Goal: Transaction & Acquisition: Download file/media

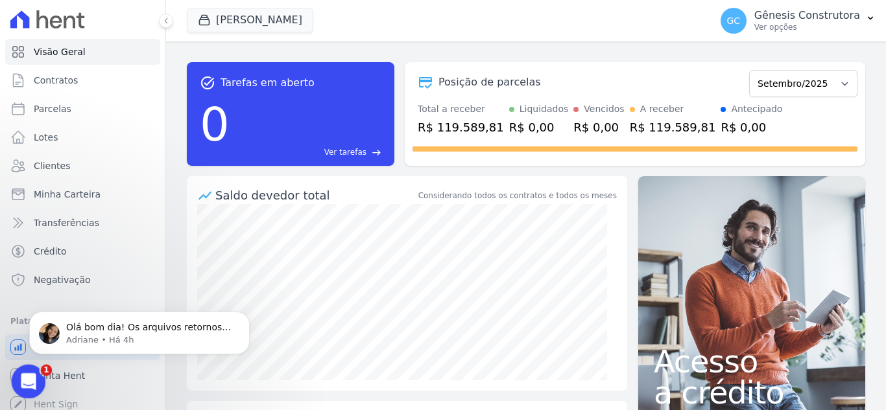
click at [25, 370] on icon "Abertura do Messenger da Intercom" at bounding box center [26, 380] width 21 height 21
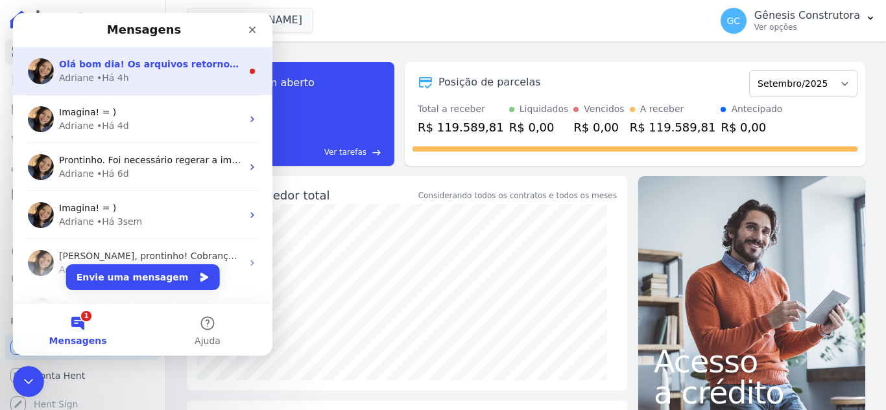
click at [192, 65] on span "Olá bom dia! Os arquivos retornos gerados hoje e inseridos no erp, apresentaram…" at bounding box center [327, 64] width 537 height 10
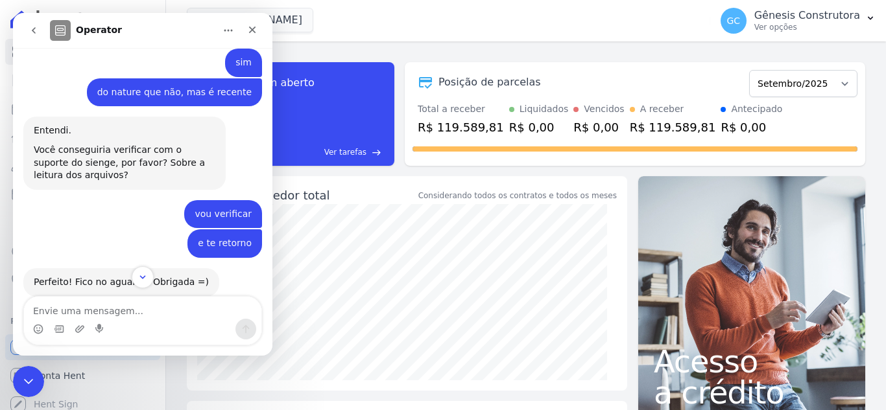
scroll to position [2839, 0]
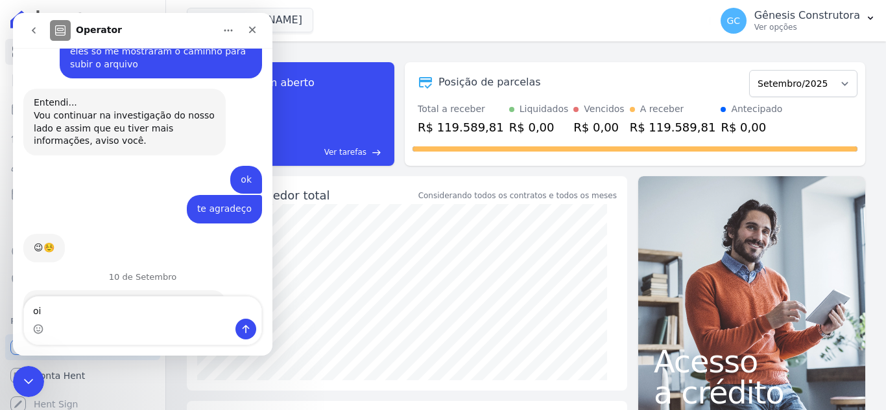
type textarea "oii"
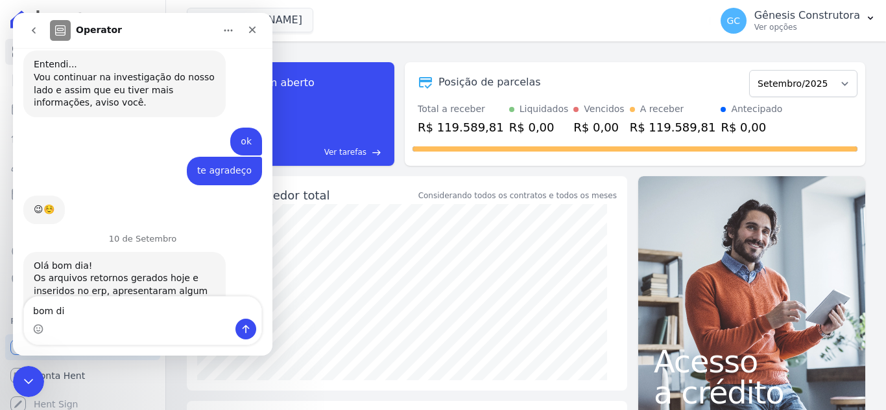
type textarea "bom dia"
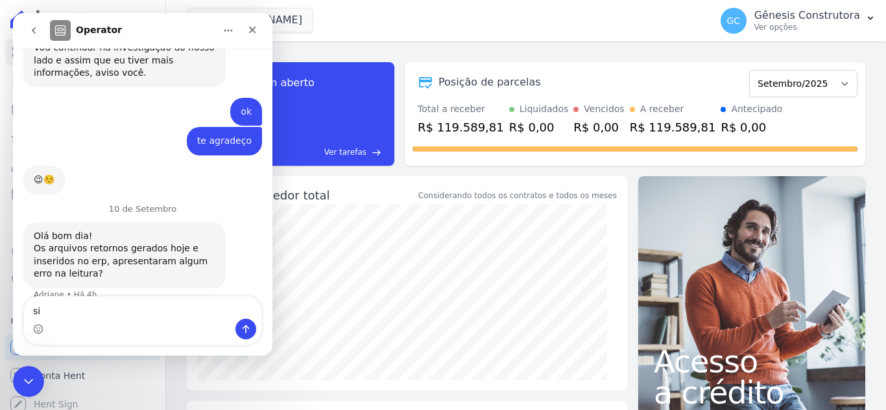
type textarea "sim"
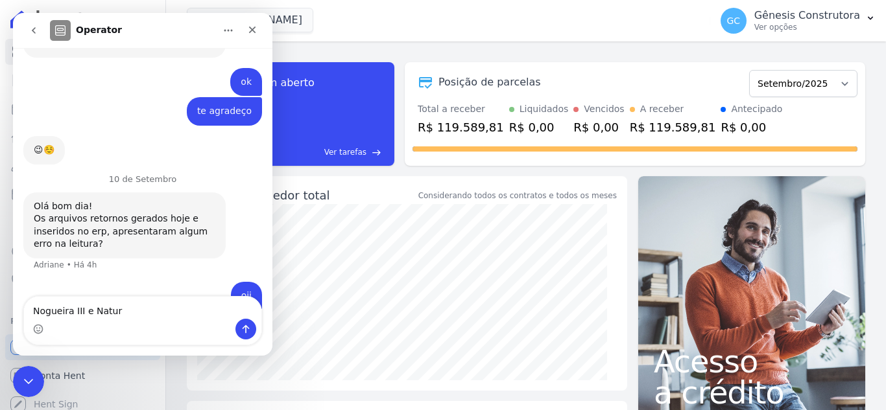
type textarea "Nogueira III e Nature"
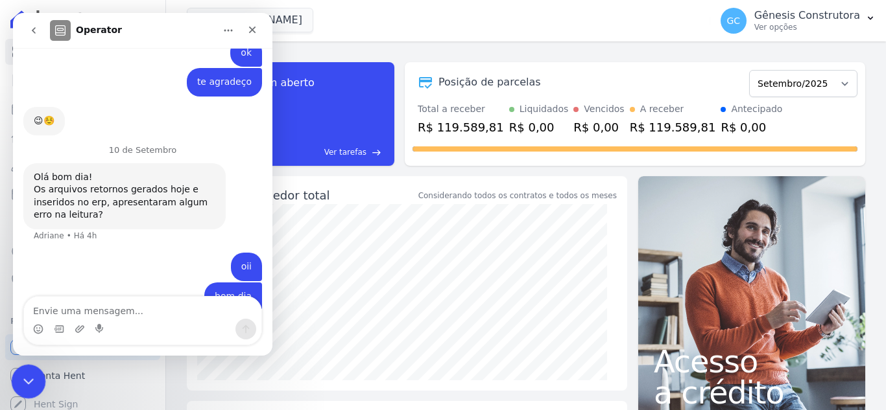
click at [24, 376] on icon "Encerramento do Messenger da Intercom" at bounding box center [27, 380] width 16 height 16
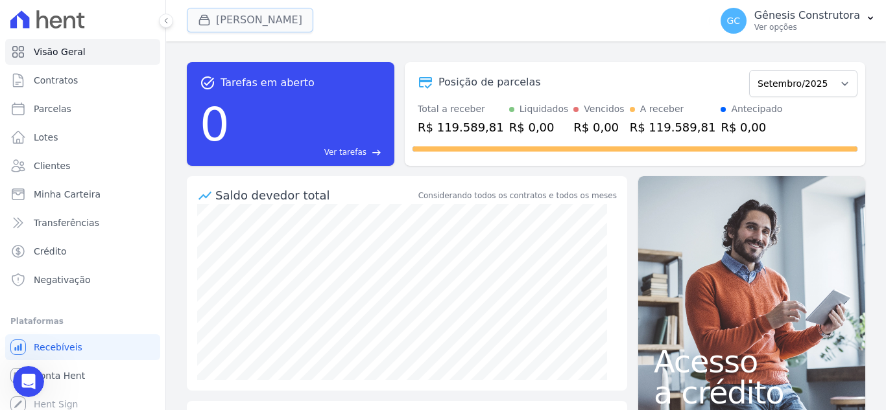
click at [277, 29] on button "[PERSON_NAME]" at bounding box center [250, 20] width 126 height 25
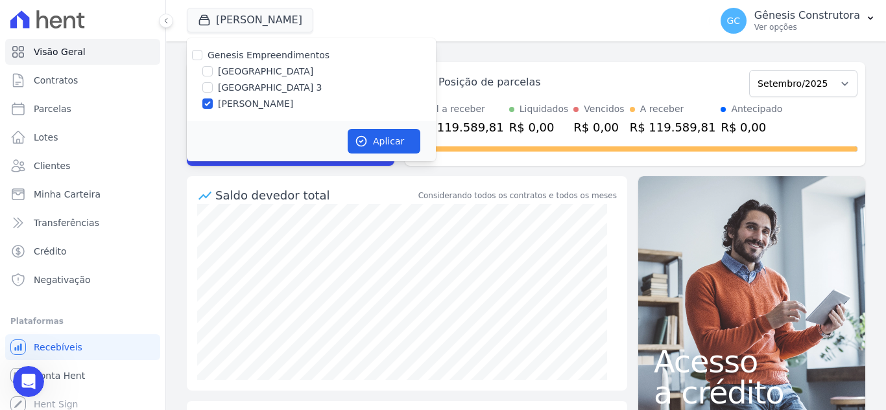
click at [279, 85] on label "[GEOGRAPHIC_DATA] 3" at bounding box center [270, 88] width 104 height 14
click at [213, 85] on input "[GEOGRAPHIC_DATA] 3" at bounding box center [207, 87] width 10 height 10
checkbox input "true"
click at [281, 108] on label "[PERSON_NAME]" at bounding box center [255, 104] width 75 height 14
click at [213, 108] on input "[PERSON_NAME]" at bounding box center [207, 104] width 10 height 10
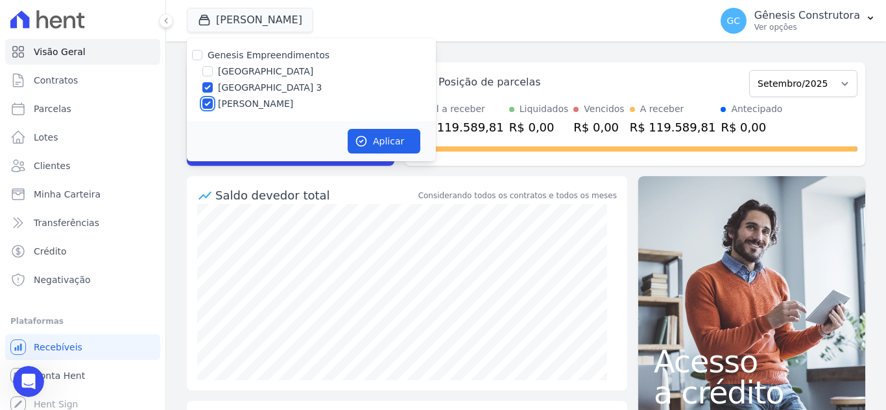
checkbox input "false"
click at [367, 138] on icon "button" at bounding box center [361, 141] width 13 height 13
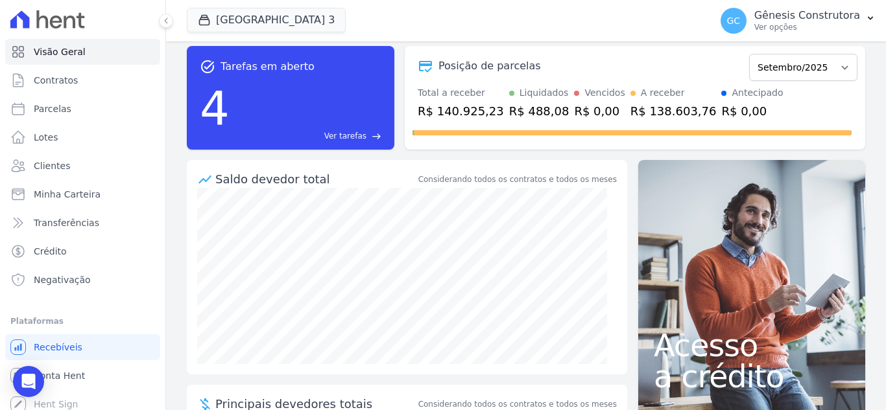
scroll to position [0, 0]
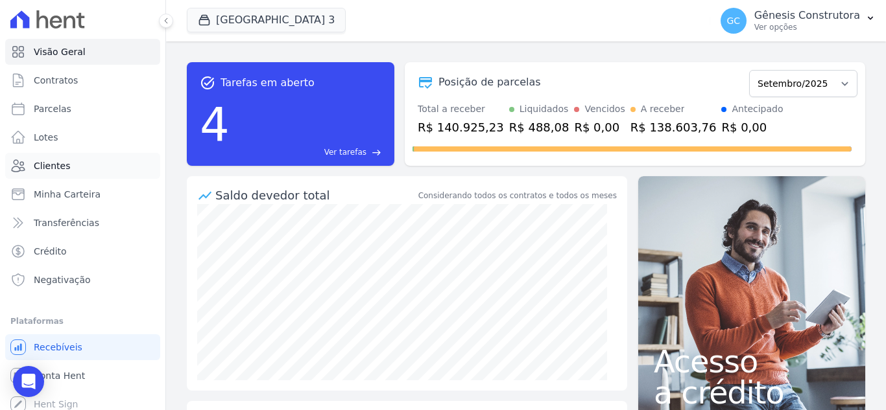
click at [99, 166] on link "Clientes" at bounding box center [82, 166] width 155 height 26
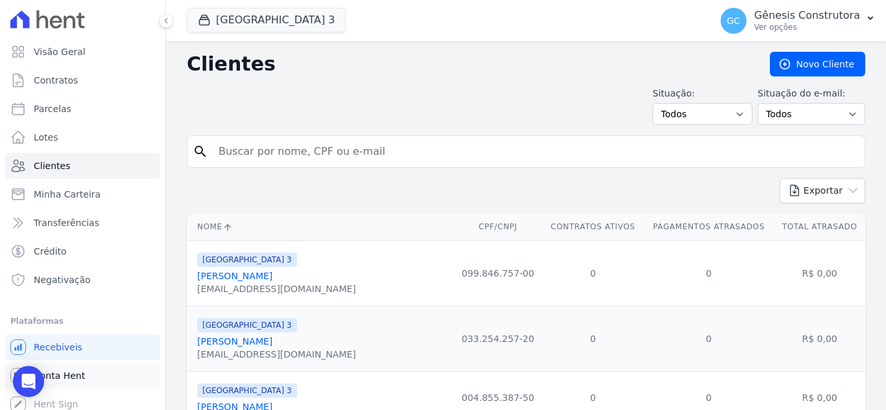
click at [100, 382] on link "Conta Hent" at bounding box center [82, 376] width 155 height 26
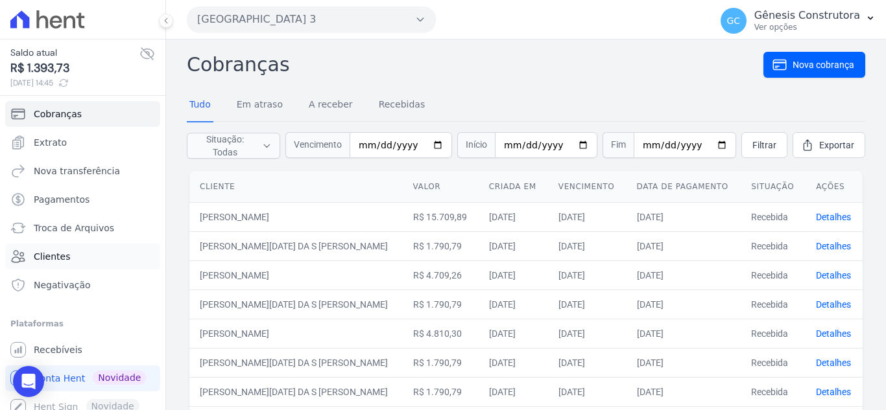
click at [90, 254] on link "Clientes" at bounding box center [82, 257] width 155 height 26
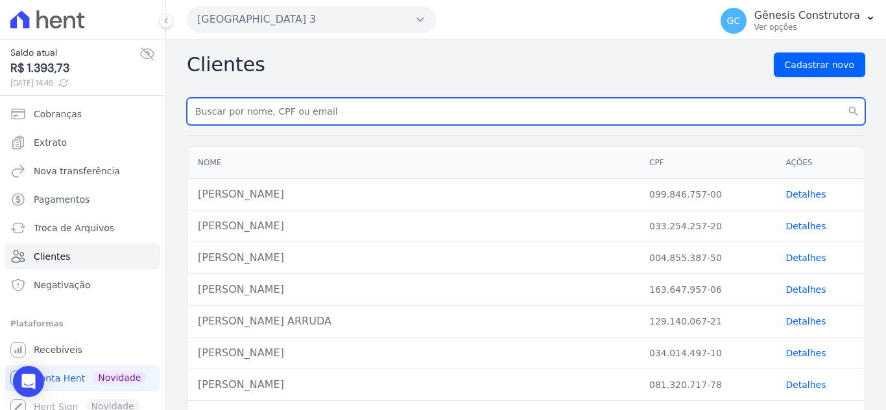
paste input "[PERSON_NAME]"
type input "[PERSON_NAME]"
click at [841, 98] on button "search" at bounding box center [852, 111] width 23 height 27
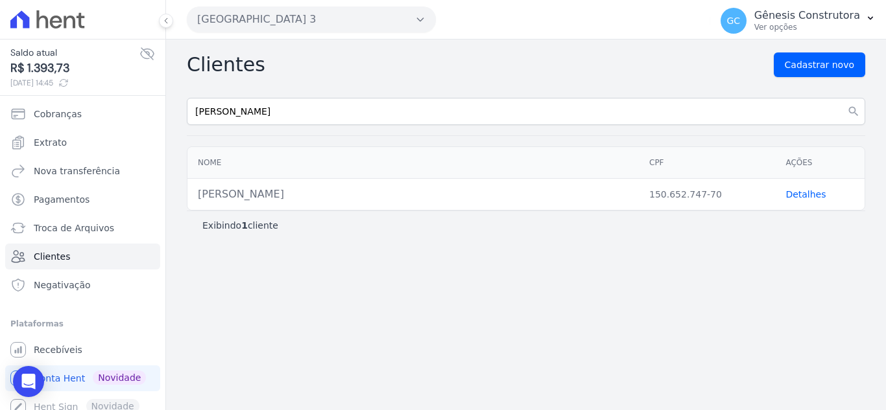
click at [806, 195] on link "Detalhes" at bounding box center [805, 194] width 40 height 10
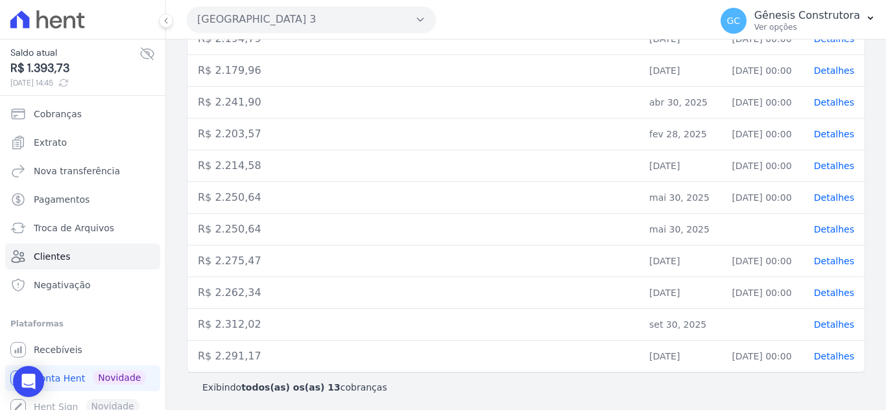
scroll to position [308, 0]
click at [816, 355] on span "Detalhes" at bounding box center [834, 354] width 40 height 10
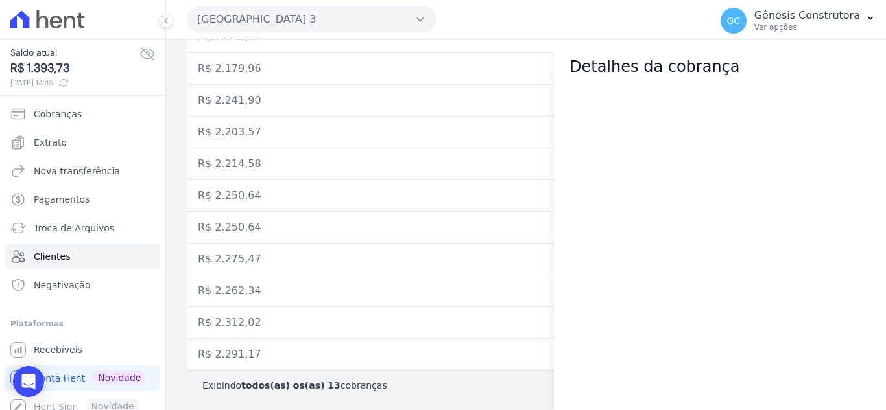
click at [421, 336] on td "R$ 2.312,02" at bounding box center [412, 323] width 451 height 32
click at [189, 117] on td "R$ 2.203,57" at bounding box center [412, 133] width 451 height 32
click at [78, 377] on span "Conta Hent" at bounding box center [59, 378] width 51 height 13
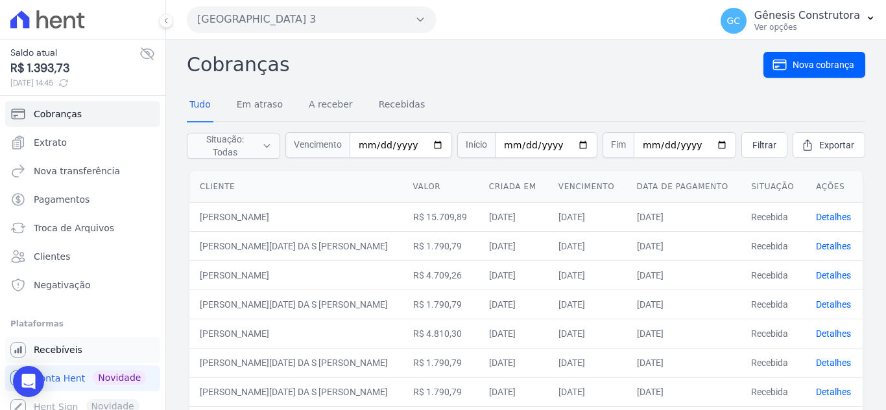
click at [62, 353] on span "Recebíveis" at bounding box center [58, 350] width 49 height 13
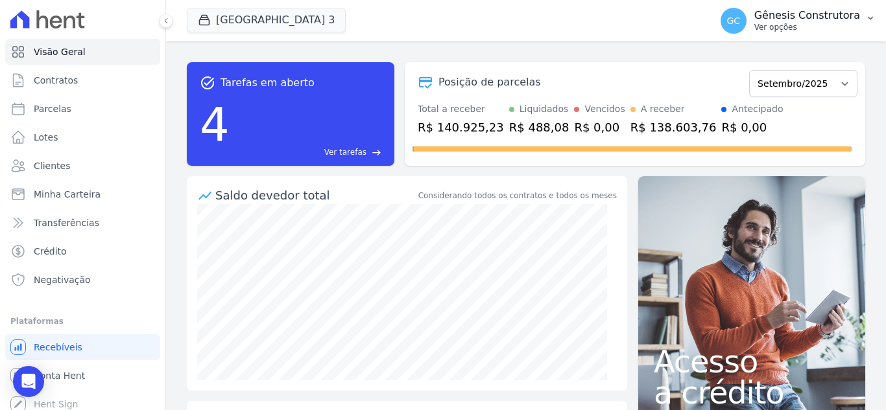
click at [799, 23] on p "Ver opções" at bounding box center [807, 27] width 106 height 10
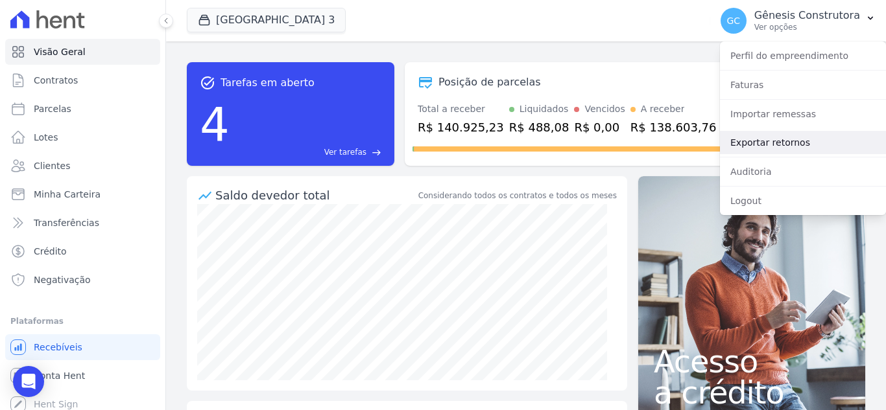
click at [783, 143] on link "Exportar retornos" at bounding box center [803, 142] width 166 height 23
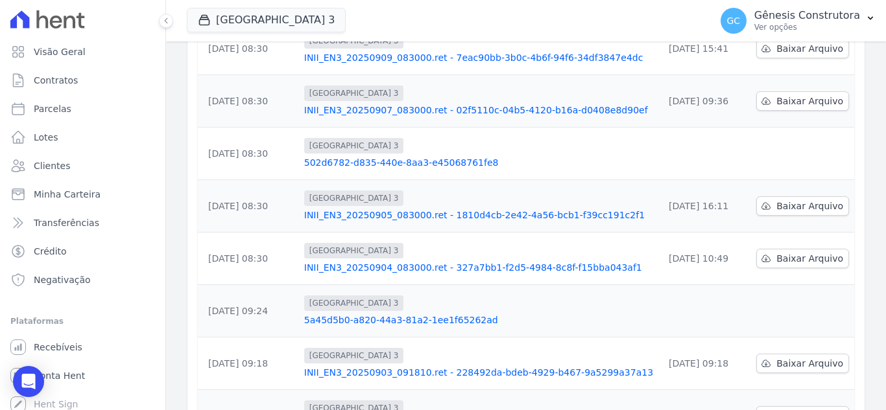
scroll to position [409, 0]
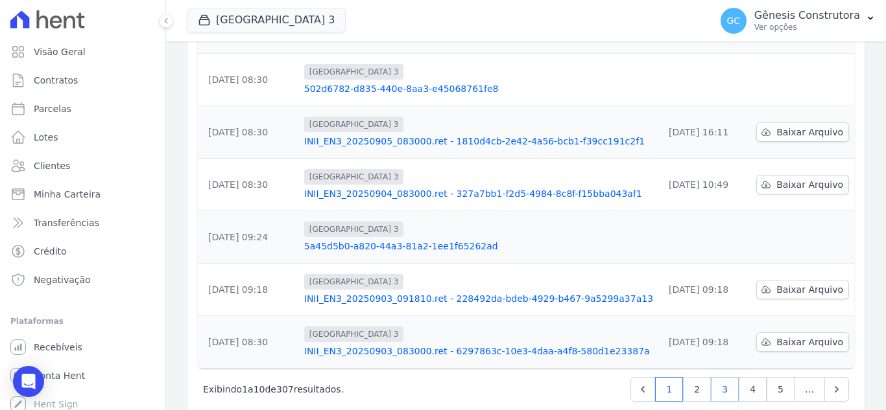
click at [711, 377] on link "3" at bounding box center [725, 389] width 28 height 25
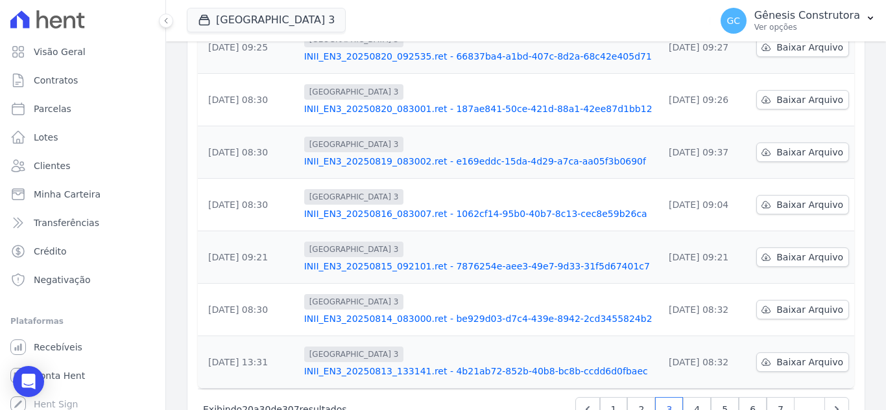
scroll to position [409, 0]
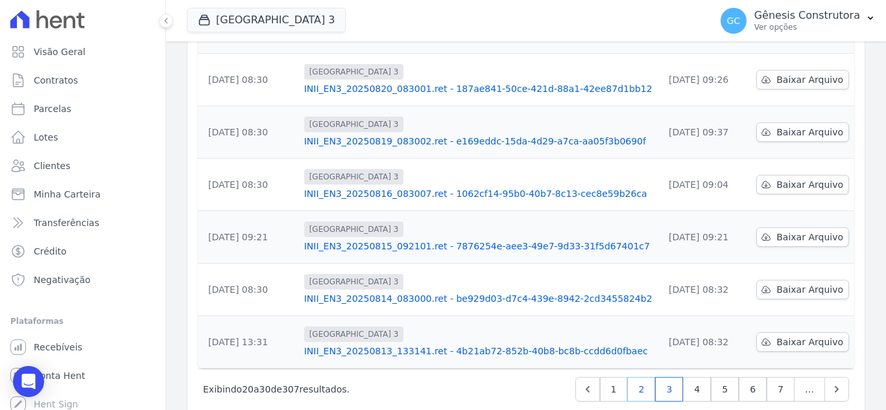
click at [638, 377] on link "2" at bounding box center [641, 389] width 28 height 25
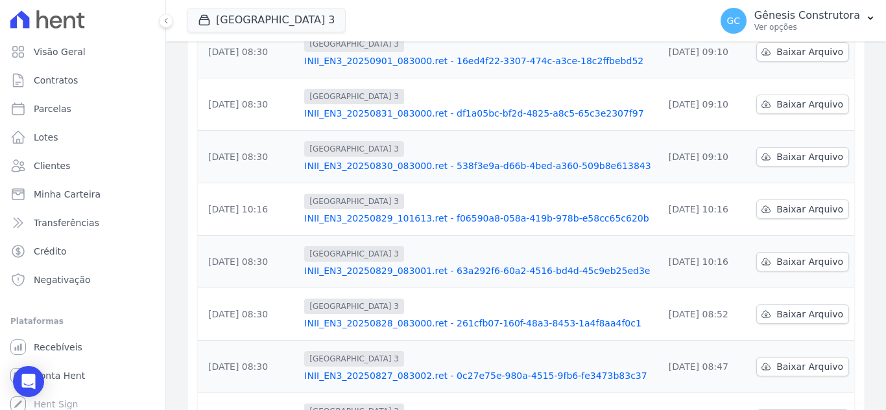
scroll to position [215, 0]
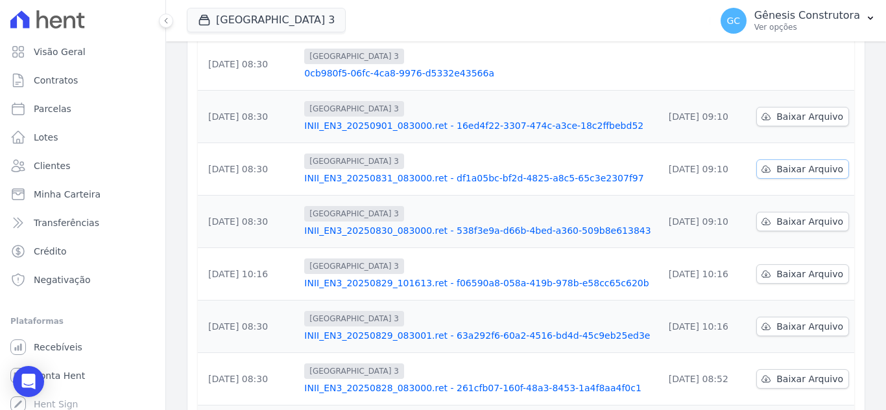
drag, startPoint x: 783, startPoint y: 143, endPoint x: 775, endPoint y: 174, distance: 32.7
click at [784, 163] on span "Baixar Arquivo" at bounding box center [809, 169] width 67 height 13
click at [776, 215] on span "Baixar Arquivo" at bounding box center [809, 221] width 67 height 13
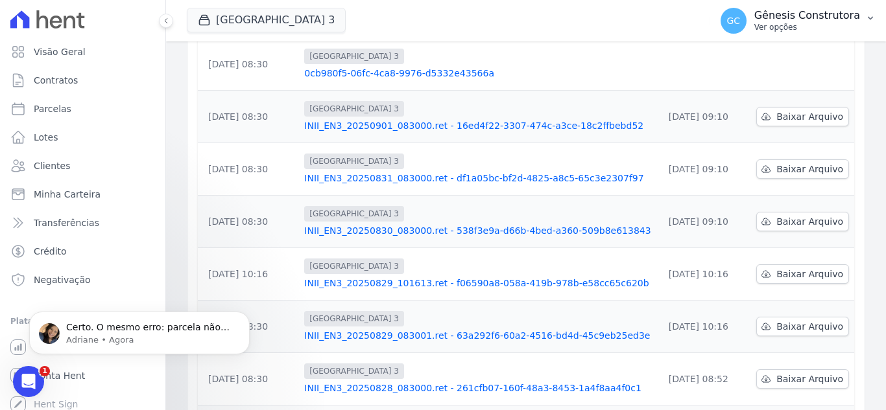
scroll to position [0, 0]
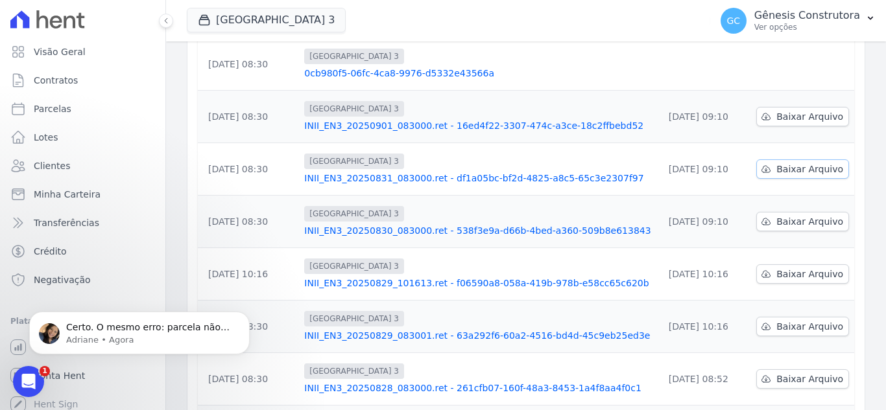
click at [778, 163] on span "Baixar Arquivo" at bounding box center [809, 169] width 67 height 13
click at [834, 107] on link "Baixar Arquivo" at bounding box center [802, 116] width 93 height 19
click at [41, 374] on div "Abertura do Messenger da Intercom" at bounding box center [26, 379] width 43 height 43
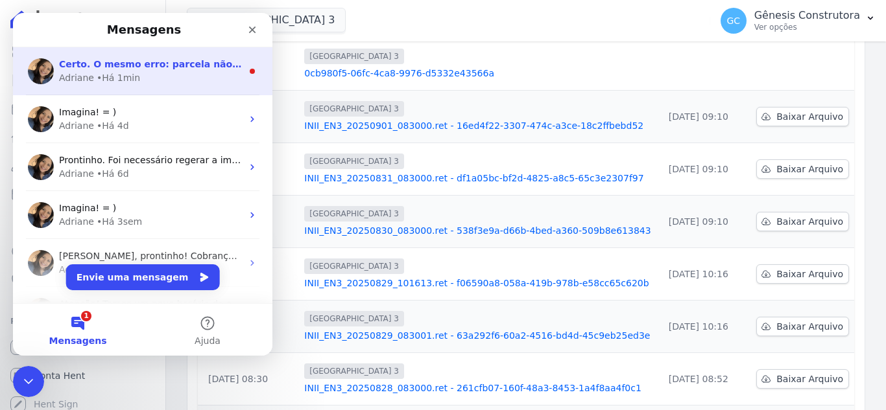
click at [155, 73] on div "Adriane • Há 1min" at bounding box center [150, 78] width 183 height 14
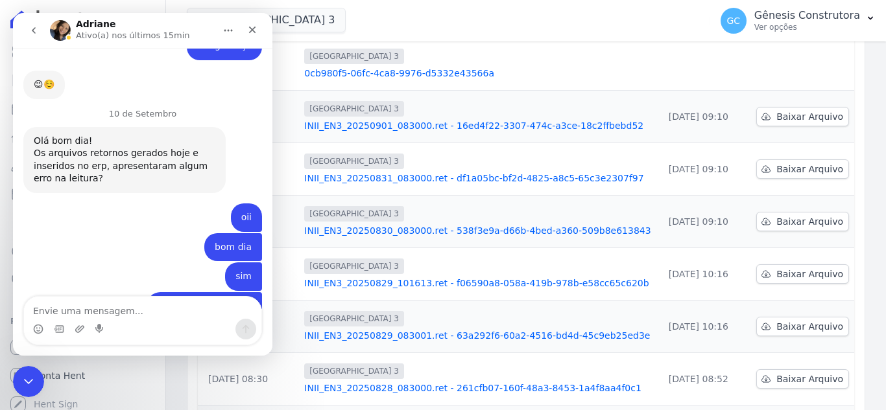
scroll to position [3039, 0]
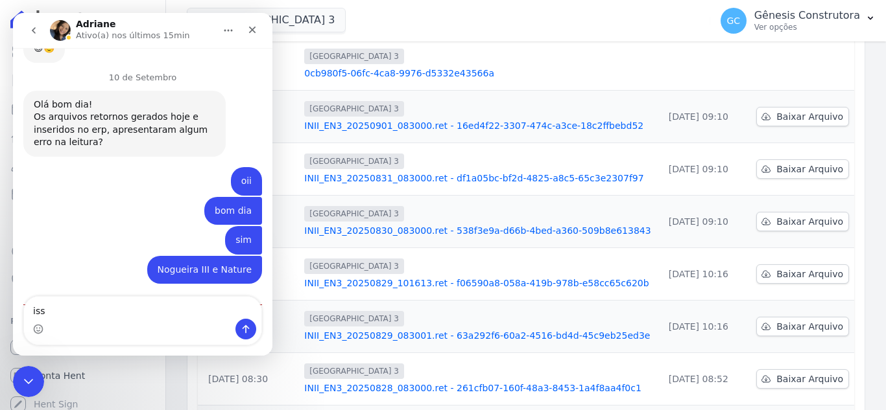
type textarea "isso"
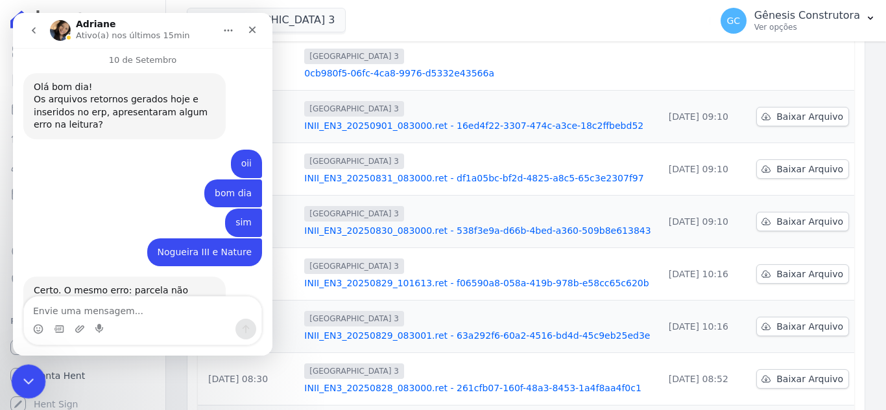
click at [15, 373] on div "Encerramento do Messenger da Intercom" at bounding box center [26, 379] width 31 height 31
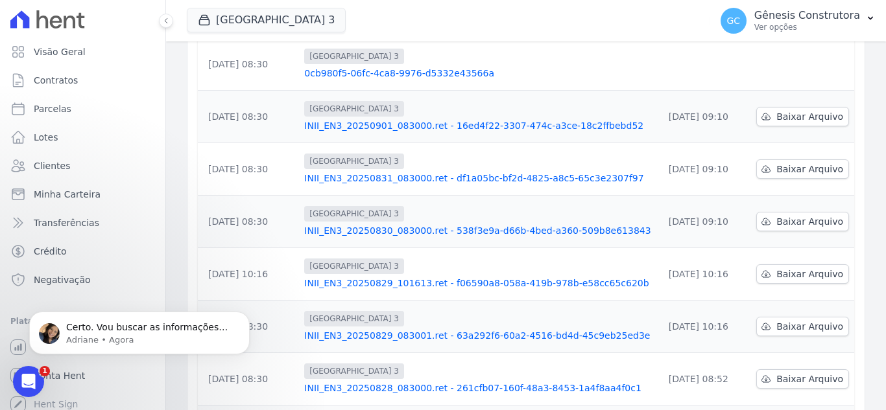
scroll to position [3133, 0]
click at [29, 373] on icon "Abertura do Messenger da Intercom" at bounding box center [26, 380] width 21 height 21
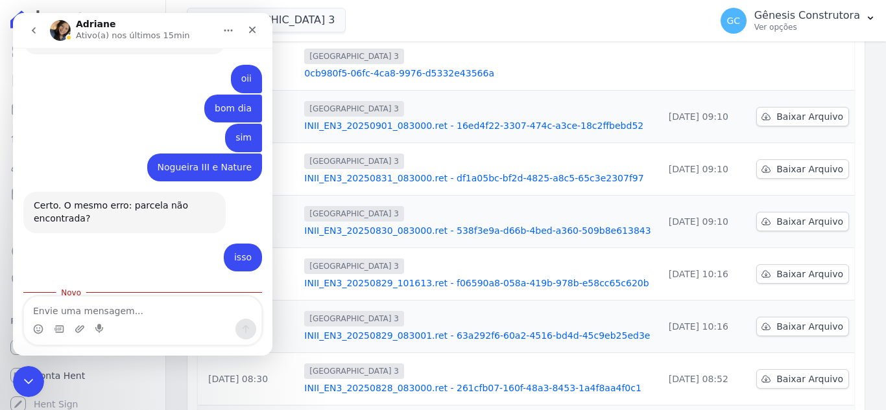
scroll to position [3155, 0]
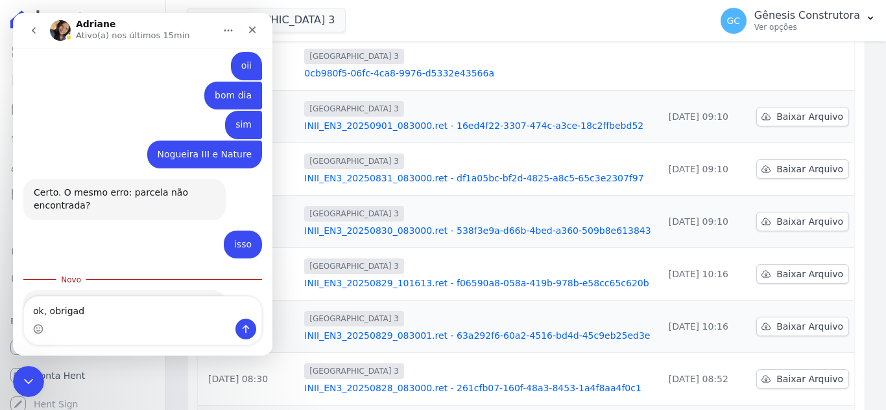
type textarea "ok, obrigada"
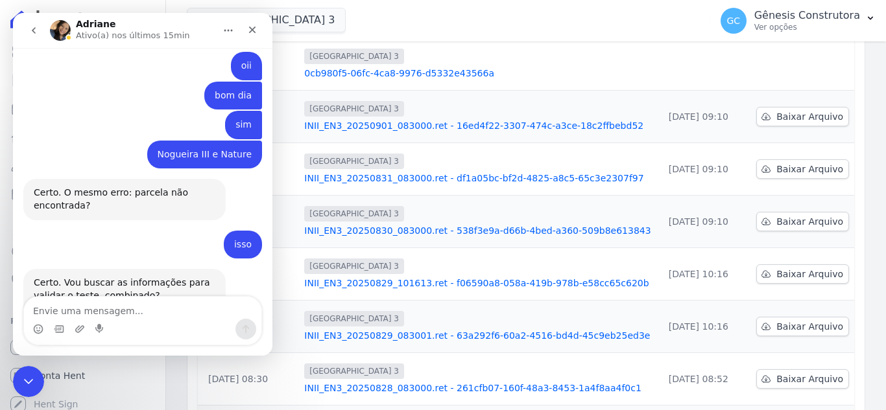
scroll to position [3172, 0]
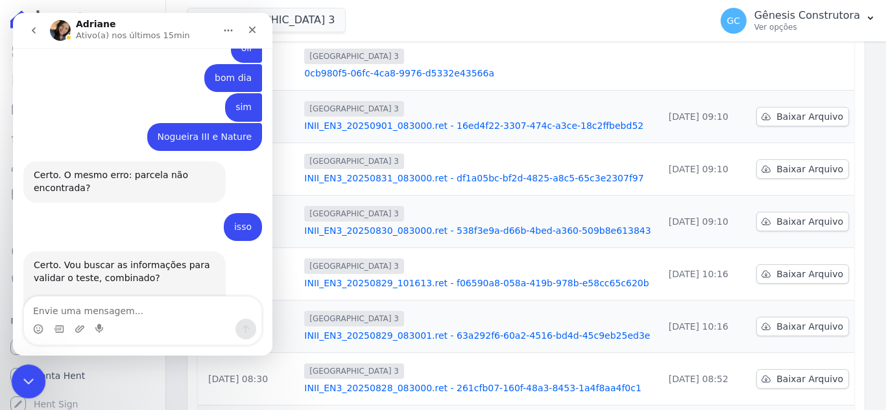
click at [20, 388] on div "Encerramento do Messenger da Intercom" at bounding box center [26, 379] width 31 height 31
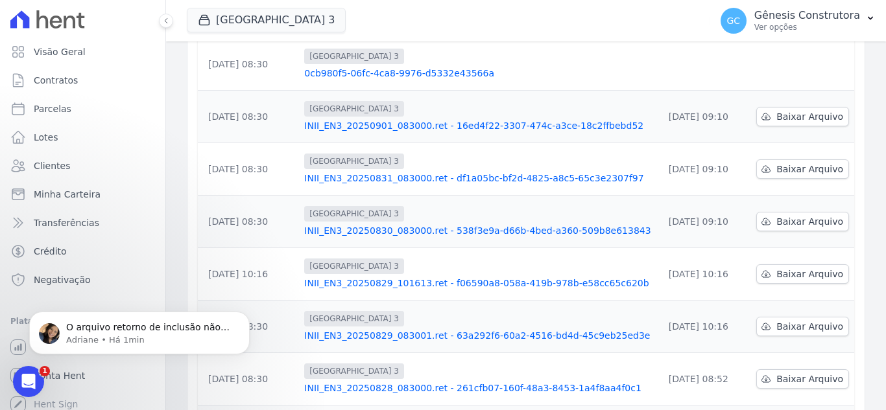
scroll to position [0, 0]
click at [36, 368] on div "Abertura do Messenger da Intercom" at bounding box center [26, 379] width 43 height 43
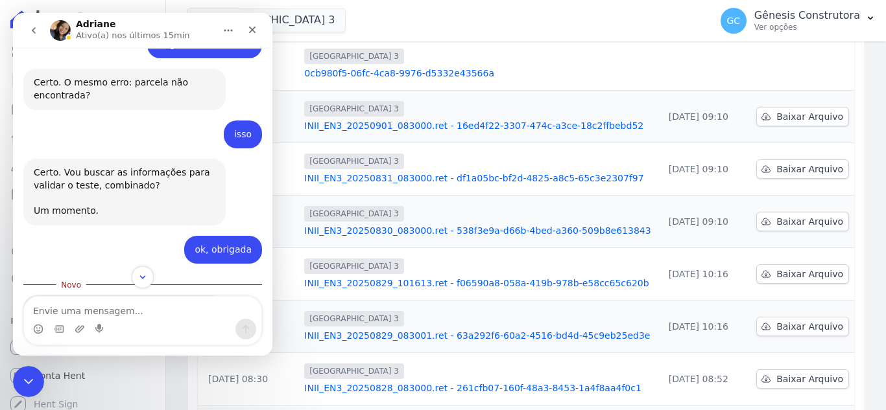
scroll to position [3270, 0]
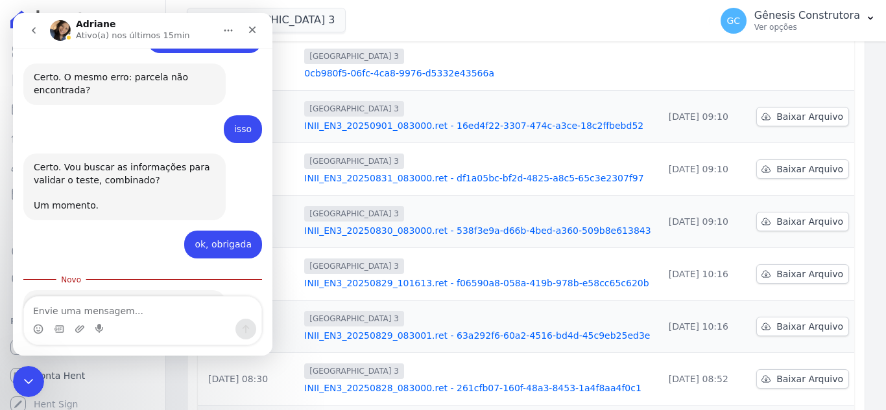
click at [115, 310] on textarea "Envie uma mensagem..." at bounding box center [142, 308] width 237 height 22
type textarea "ok, obrigada"
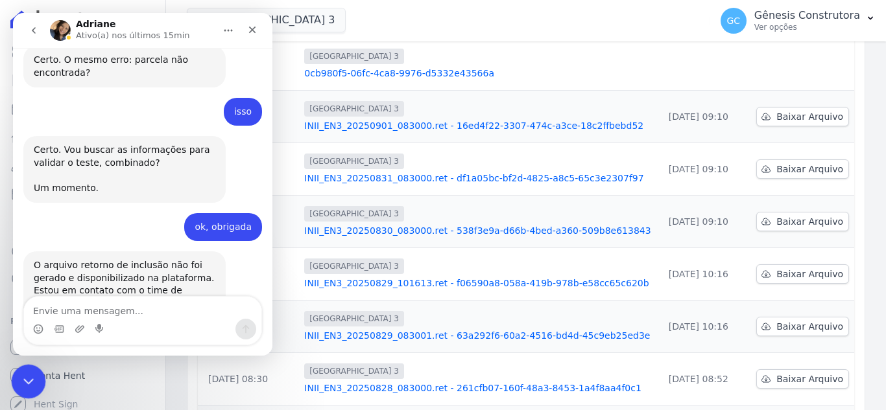
click at [16, 373] on div "Encerramento do Messenger da Intercom" at bounding box center [26, 379] width 31 height 31
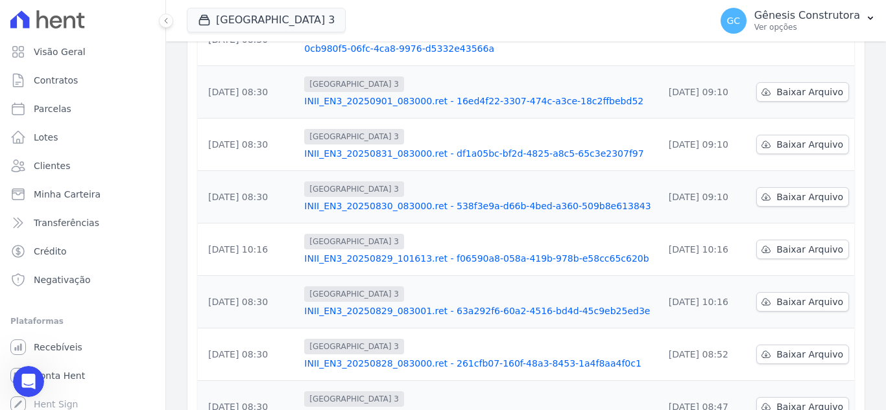
scroll to position [409, 0]
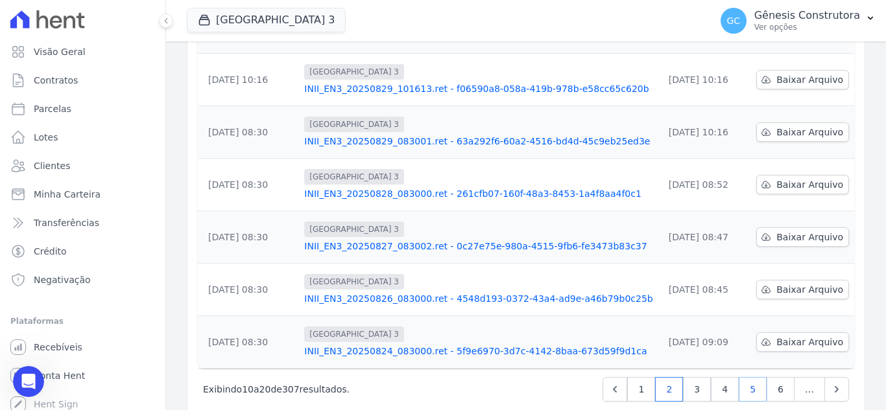
click at [738, 377] on link "5" at bounding box center [752, 389] width 28 height 25
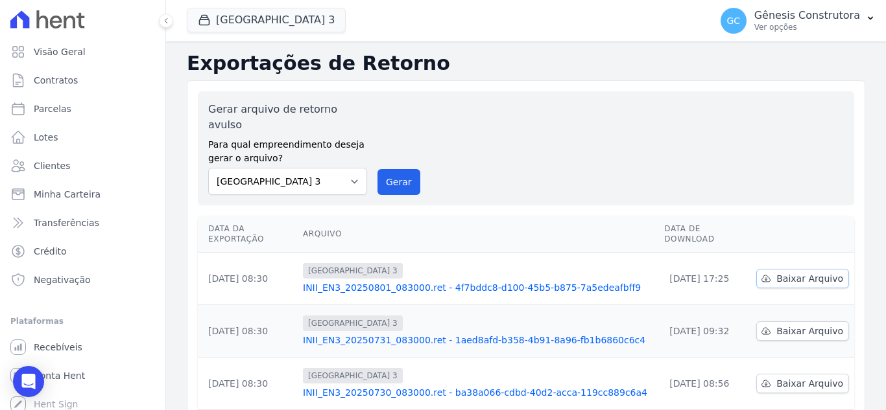
click at [797, 269] on link "Baixar Arquivo" at bounding box center [802, 278] width 93 height 19
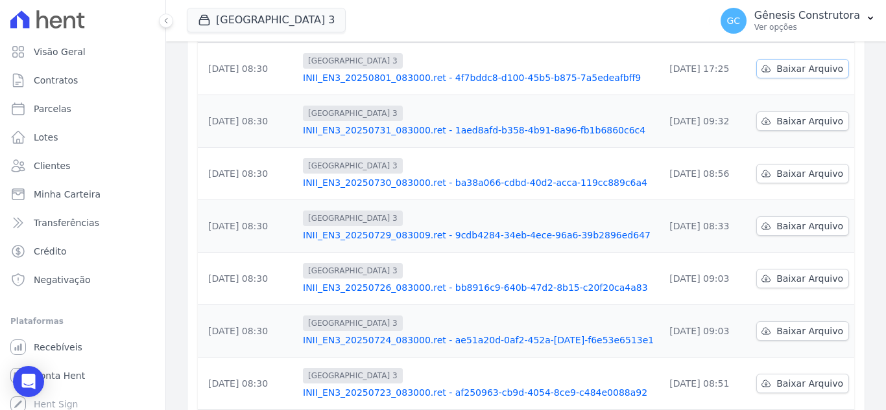
scroll to position [409, 0]
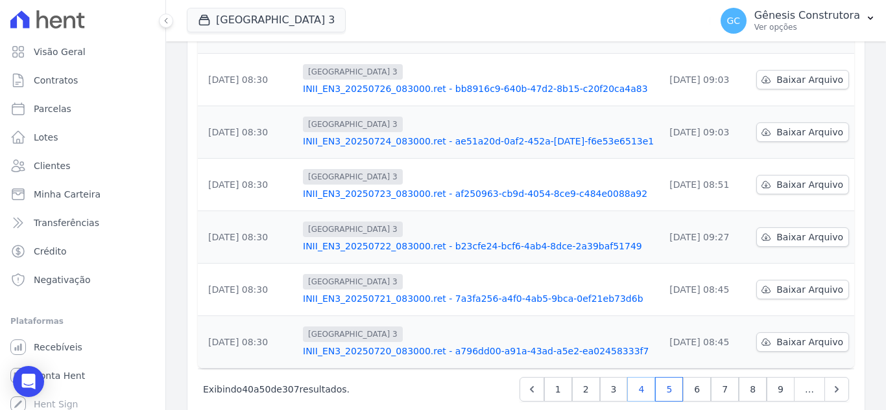
click at [640, 377] on link "4" at bounding box center [641, 389] width 28 height 25
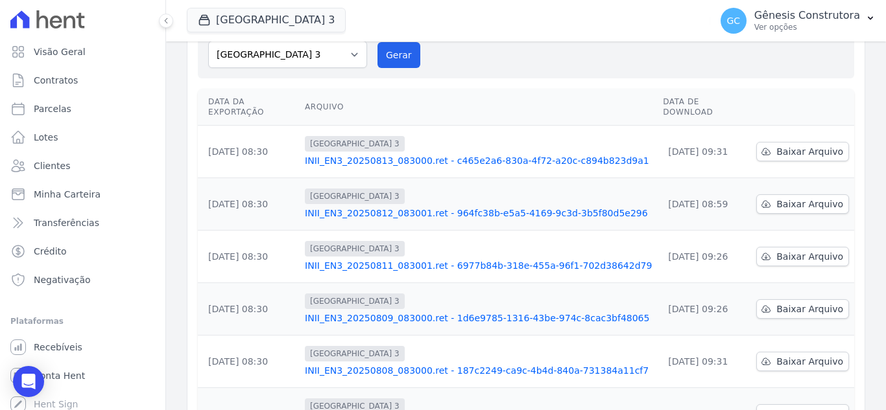
scroll to position [409, 0]
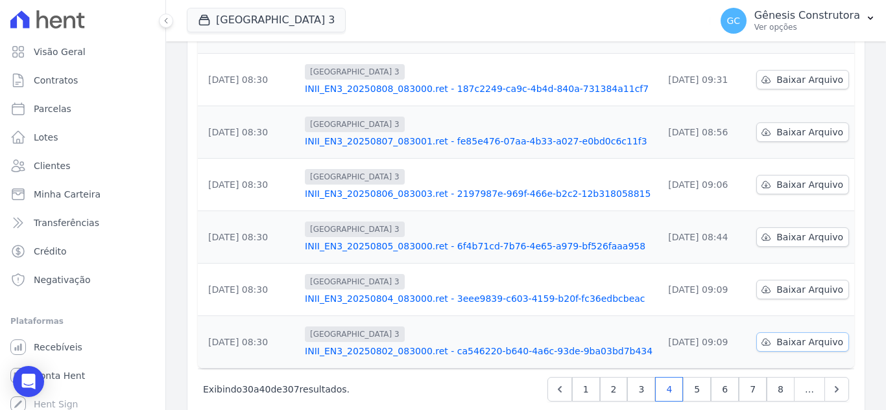
click at [783, 336] on span "Baixar Arquivo" at bounding box center [809, 342] width 67 height 13
click at [794, 283] on span "Baixar Arquivo" at bounding box center [809, 289] width 67 height 13
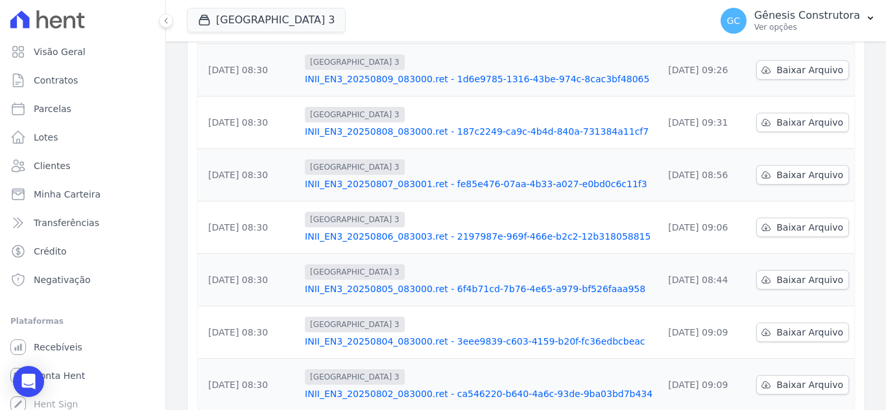
scroll to position [344, 0]
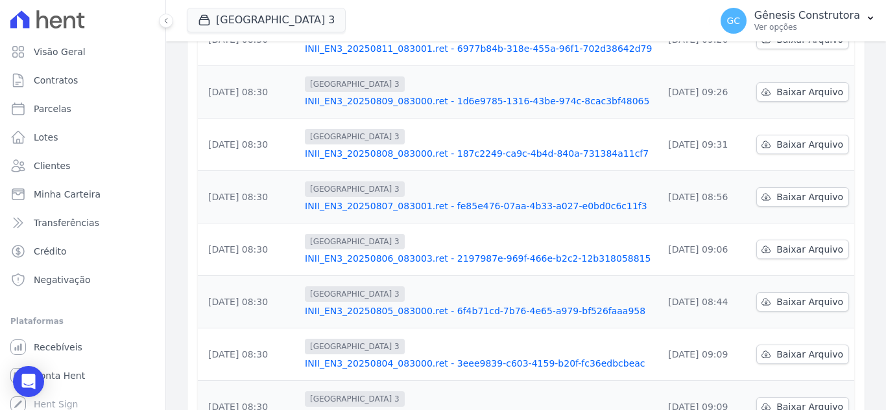
click at [506, 95] on link "INII_EN3_20250809_083000.ret - 1d6e9785-1316-43be-974c-8cac3bf48065" at bounding box center [478, 101] width 347 height 13
